Goal: Task Accomplishment & Management: Manage account settings

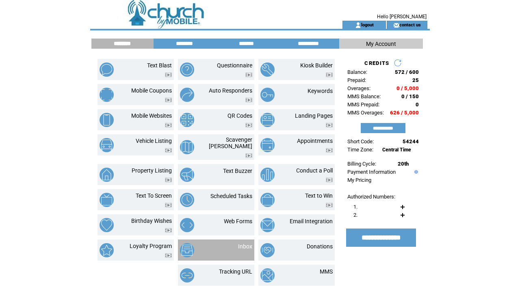
click at [221, 250] on td "Inbox" at bounding box center [236, 250] width 34 height 14
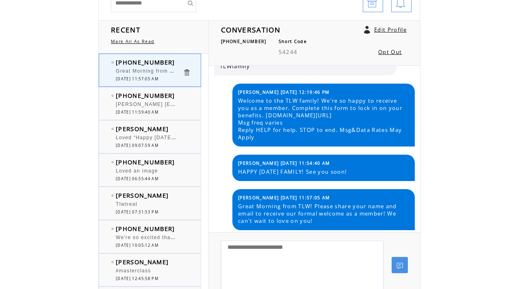
scroll to position [96, 0]
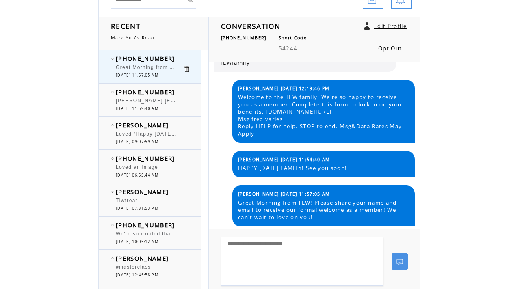
click at [158, 108] on span "[DATE] 11:59:40 AM" at bounding box center [137, 108] width 43 height 5
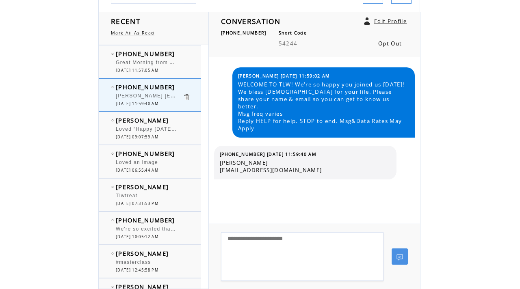
scroll to position [101, 0]
